Goal: Task Accomplishment & Management: Manage account settings

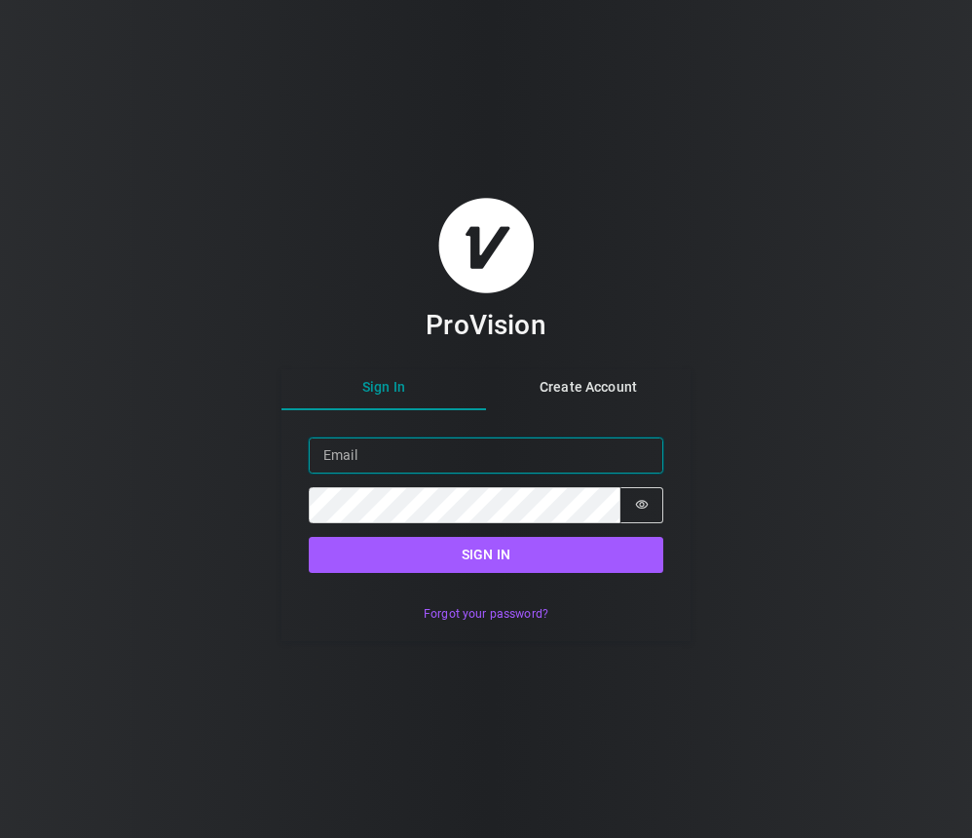
click at [579, 462] on input "Email" at bounding box center [486, 456] width 355 height 36
click at [510, 456] on input "Email" at bounding box center [486, 456] width 355 height 36
click at [339, 450] on input "Email" at bounding box center [486, 456] width 355 height 36
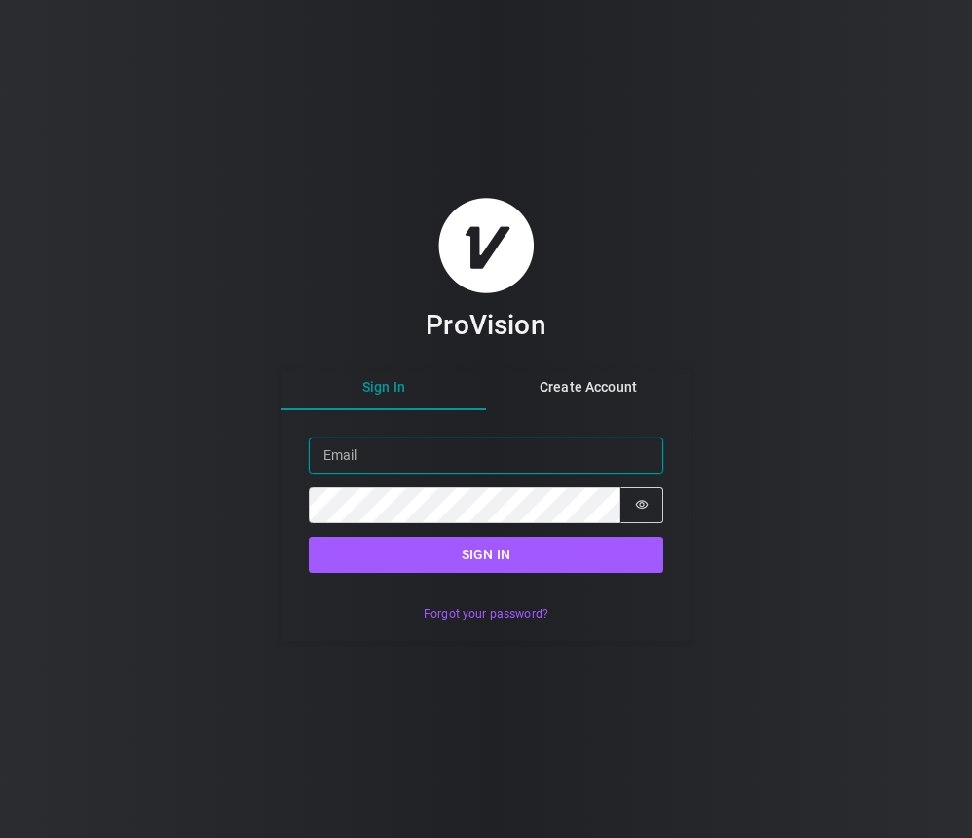
click at [340, 450] on input "Email" at bounding box center [486, 456] width 355 height 36
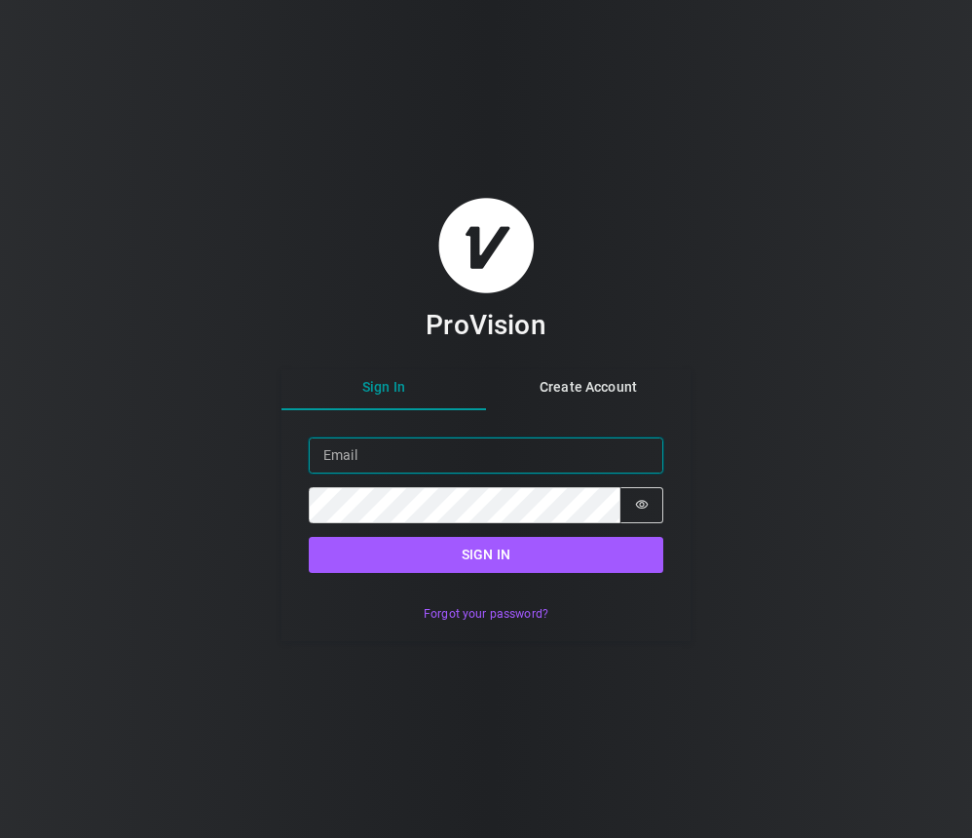
click at [340, 450] on input "Email" at bounding box center [486, 456] width 355 height 36
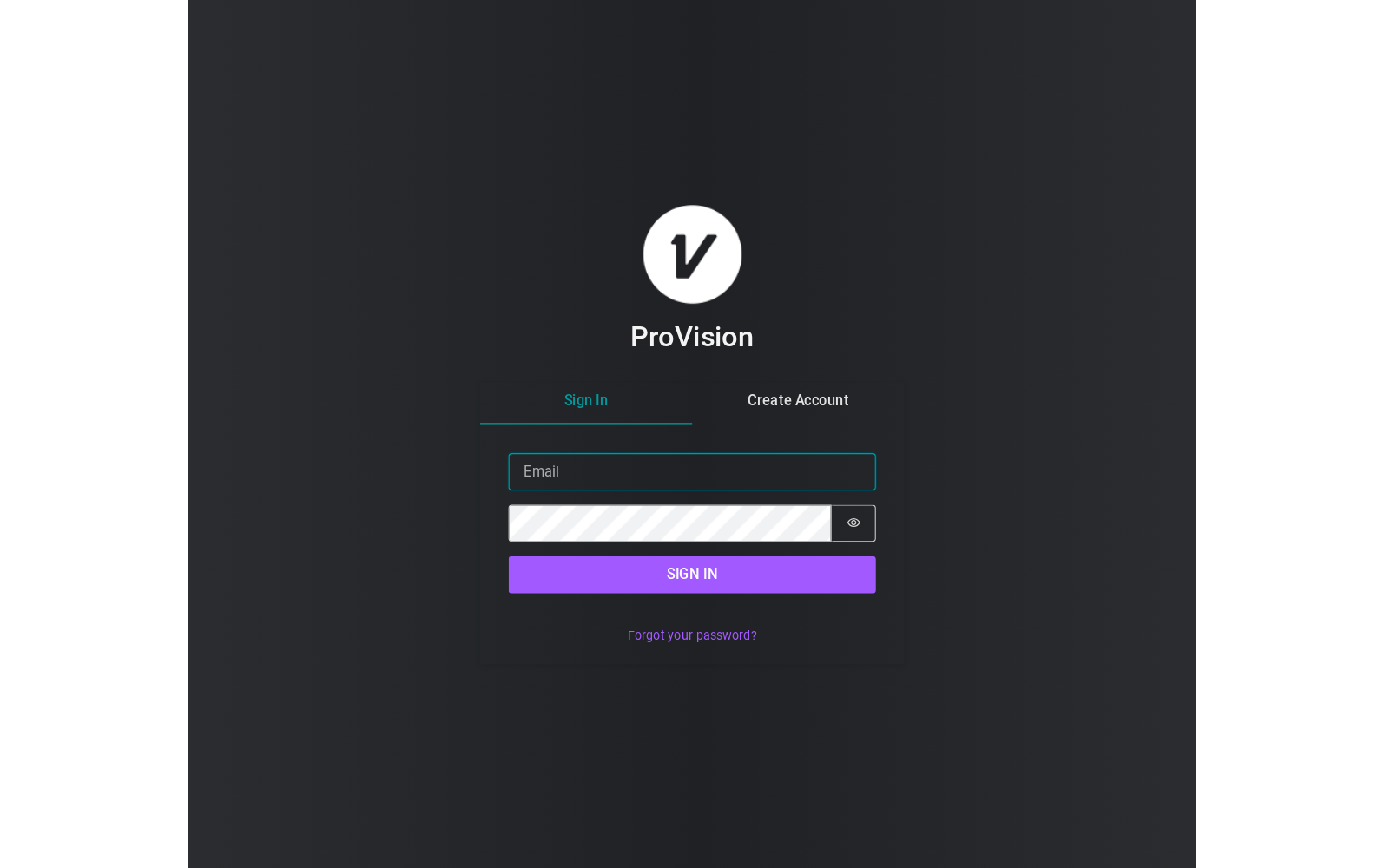
scroll to position [0, 1]
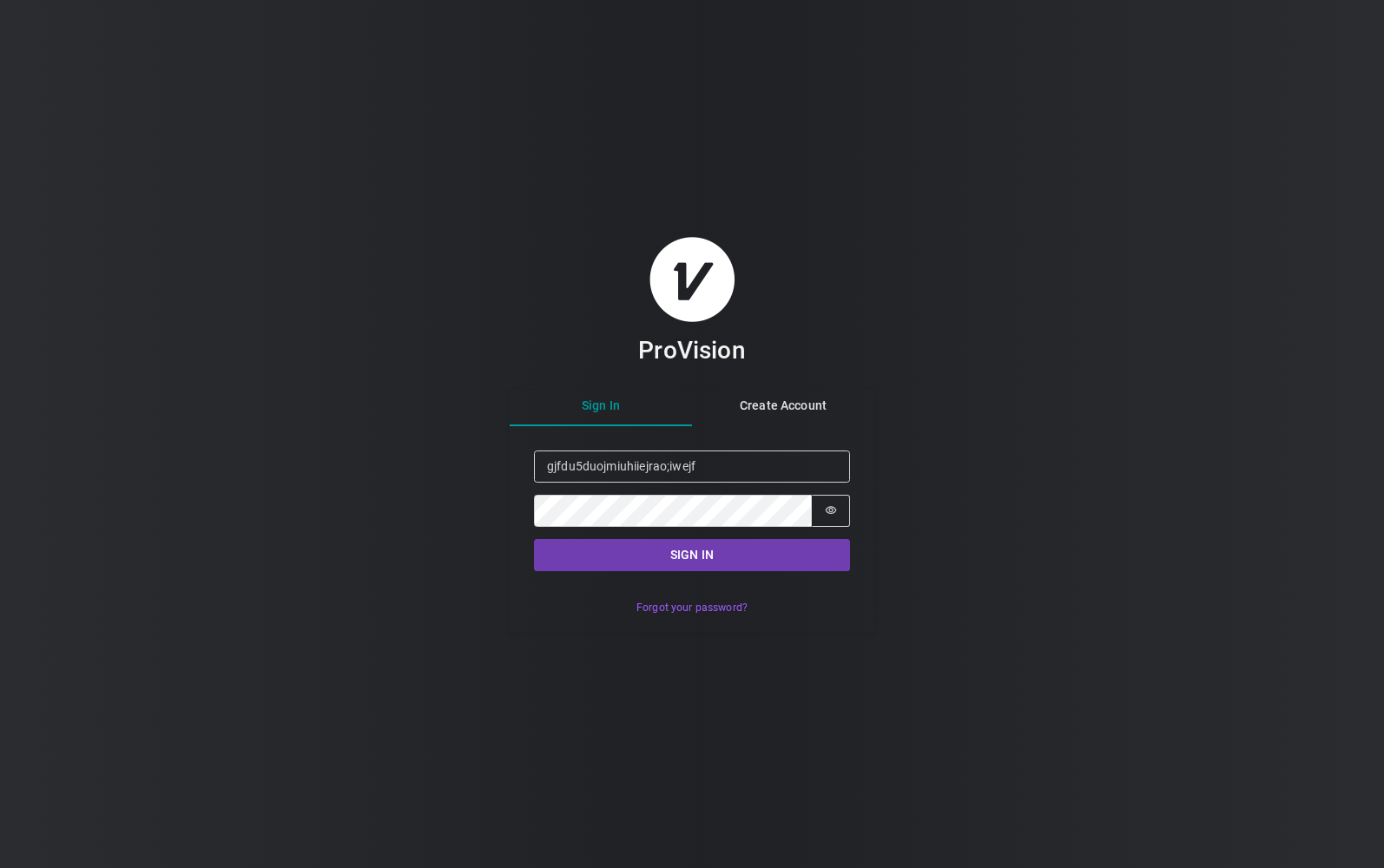
click at [647, 561] on button "Sign in" at bounding box center [692, 555] width 316 height 32
click at [667, 543] on button "Sign in" at bounding box center [692, 555] width 316 height 32
click at [667, 557] on button "Sign in" at bounding box center [692, 555] width 316 height 32
drag, startPoint x: 512, startPoint y: 56, endPoint x: 533, endPoint y: 149, distance: 95.3
click at [529, 59] on div "ProVision Sign In Create Account Sign in Email gjfdu5duojmiuhiiejrao;iwejfuDHSS…" at bounding box center [692, 434] width 1384 height 868
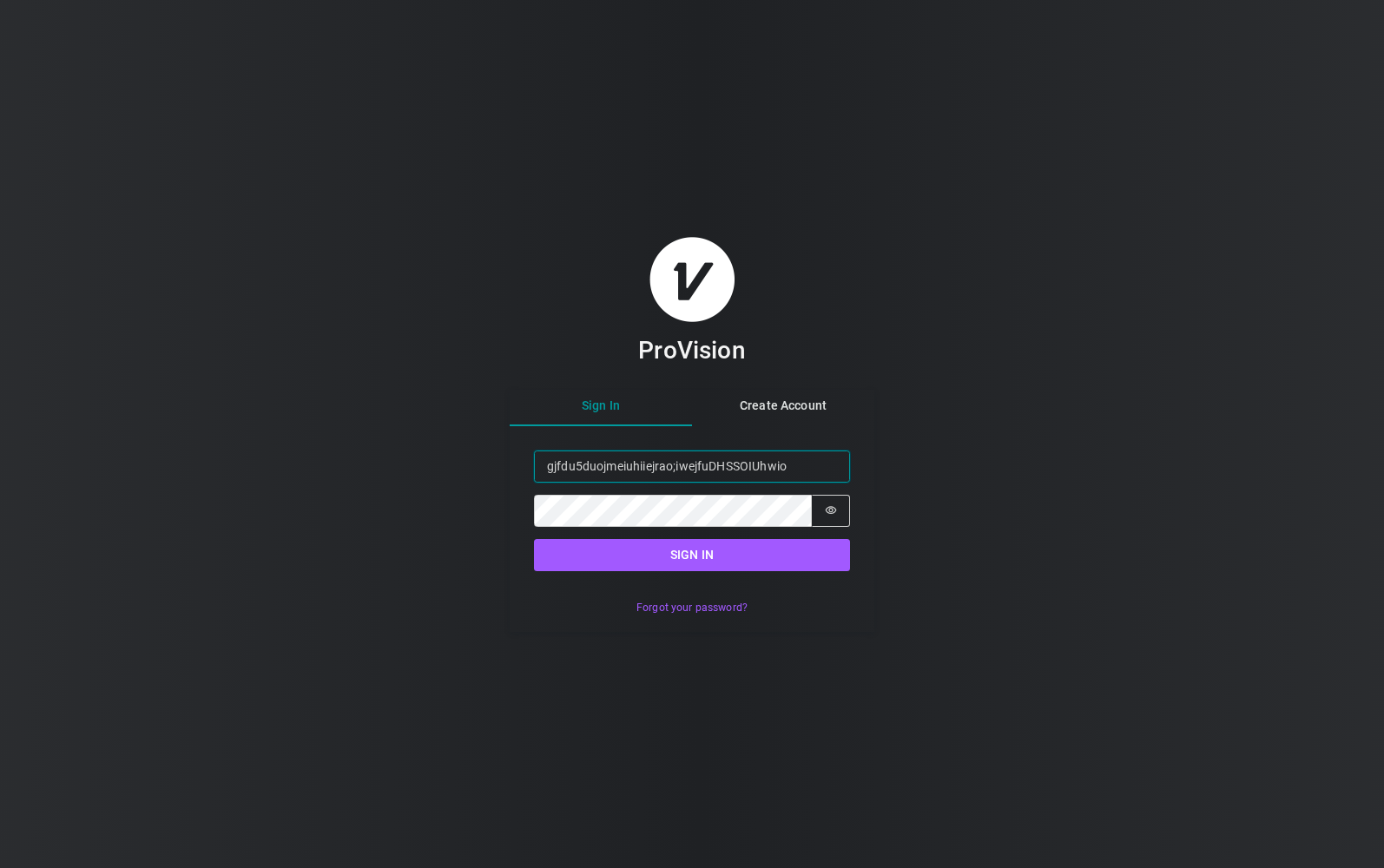
click at [615, 471] on input "gjfdu5duojmeiuhiiejrao;iwejfuDHSSOIUhwio" at bounding box center [692, 467] width 316 height 32
click at [616, 471] on input "gjfdu5duojmeq3fq3efq3efiuhiiejrao;iwejfuDHSSOIUhwio" at bounding box center [692, 467] width 316 height 32
click at [831, 474] on input "gjfdu5duojmefqw3efwq3fq3efq3efiuhiiejrao;iwejfuDHSSOIUhwio" at bounding box center [692, 467] width 316 height 32
type input "gjfdu5duojmefqw3efwq3fq3efq3efiuhiiejrao;iw"
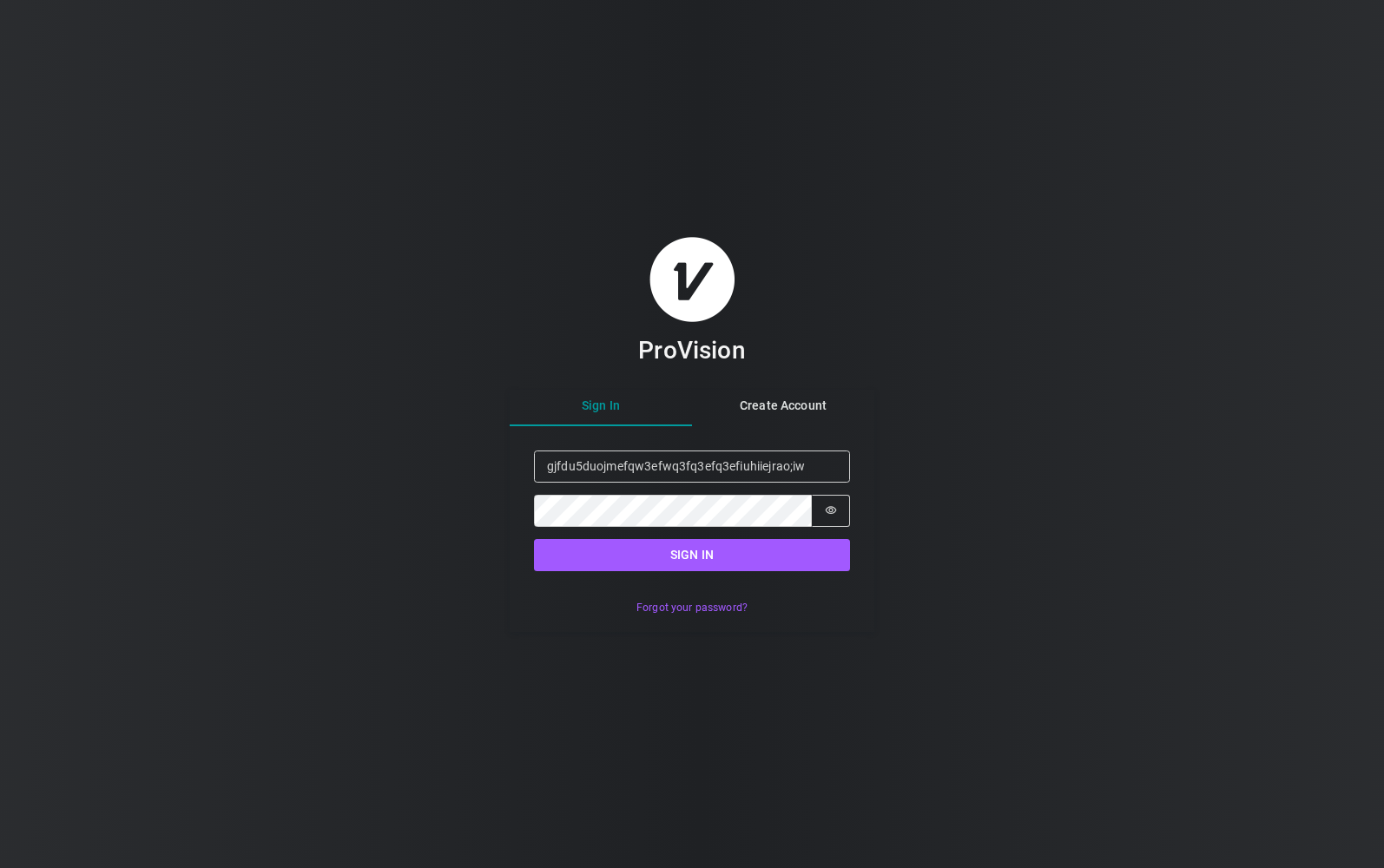
click at [492, 578] on div "ProVision Sign In Create Account Sign in Email gjfdu5duojmefqw3efwq3fq3efq3efiu…" at bounding box center [692, 434] width 1384 height 868
click at [693, 469] on input "Email" at bounding box center [692, 467] width 316 height 32
